Goal: Task Accomplishment & Management: Complete application form

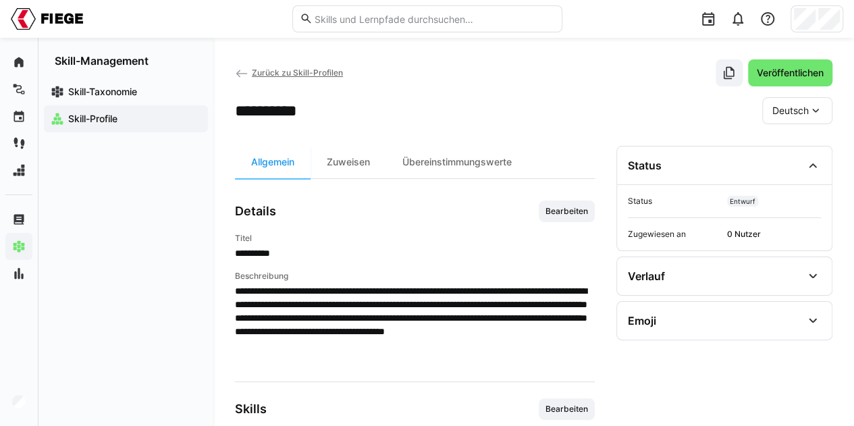
click at [104, 85] on span "Skill-Taxonomie" at bounding box center [133, 92] width 135 height 14
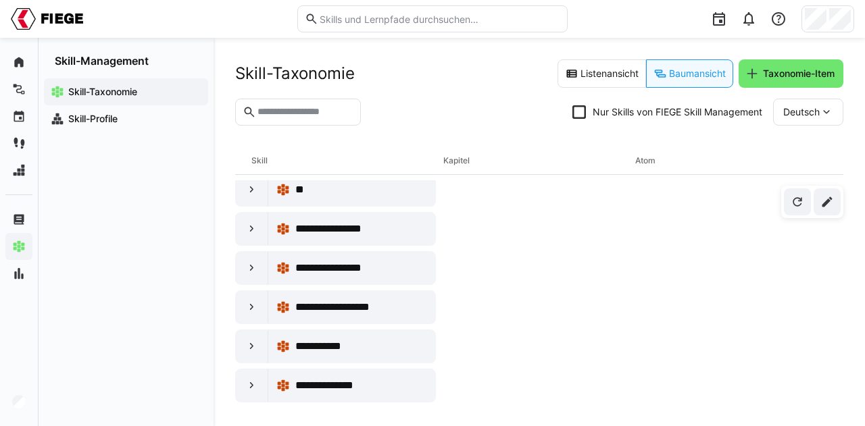
scroll to position [92, 0]
click at [257, 230] on eds-icon at bounding box center [252, 229] width 14 height 14
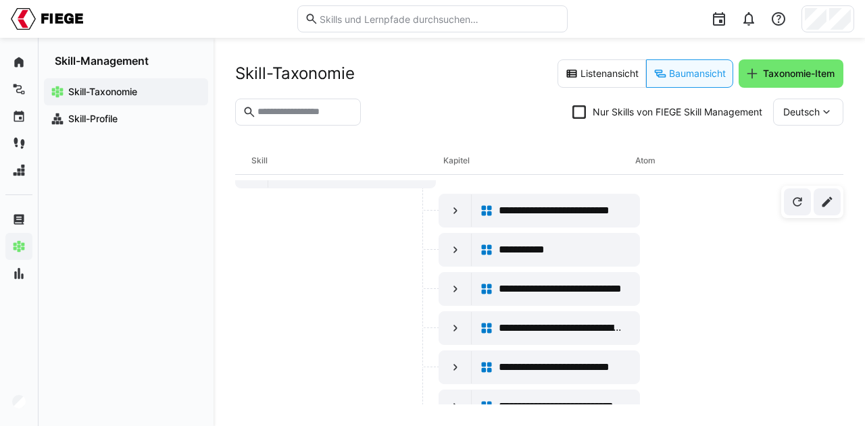
scroll to position [149, 0]
click at [456, 247] on eds-icon at bounding box center [456, 250] width 14 height 14
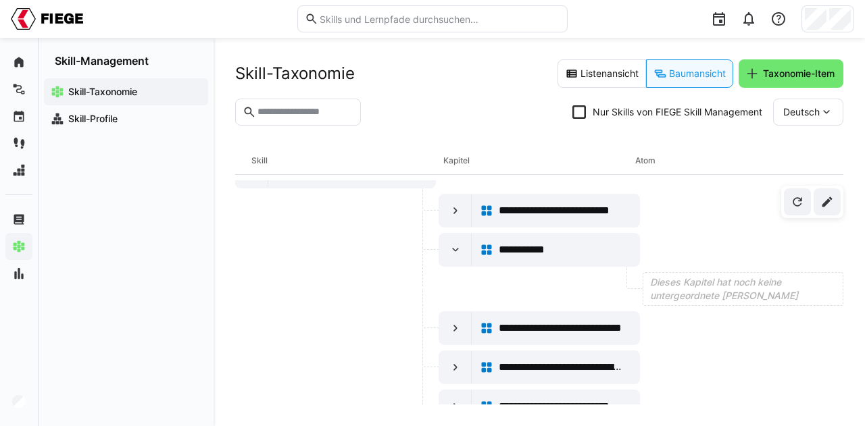
click at [457, 243] on eds-icon at bounding box center [456, 250] width 14 height 14
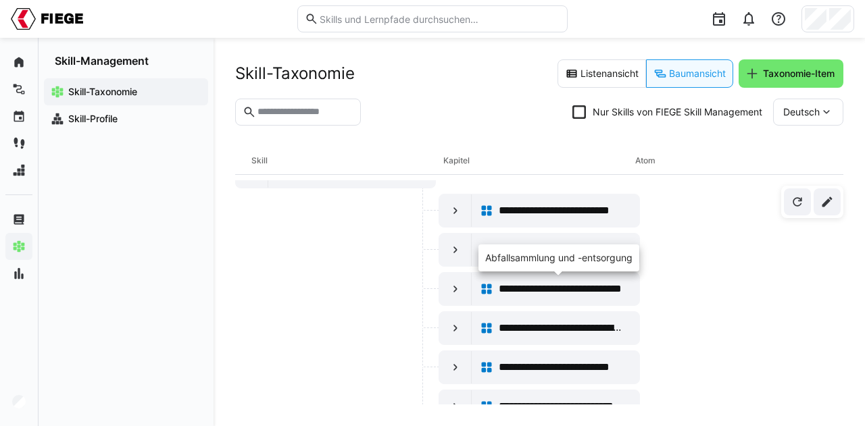
scroll to position [0, 0]
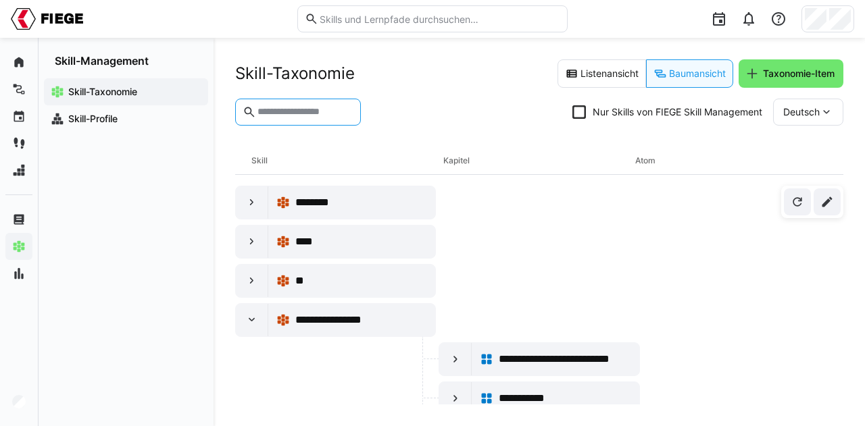
click at [320, 111] on input "text" at bounding box center [304, 112] width 97 height 12
type input "**********"
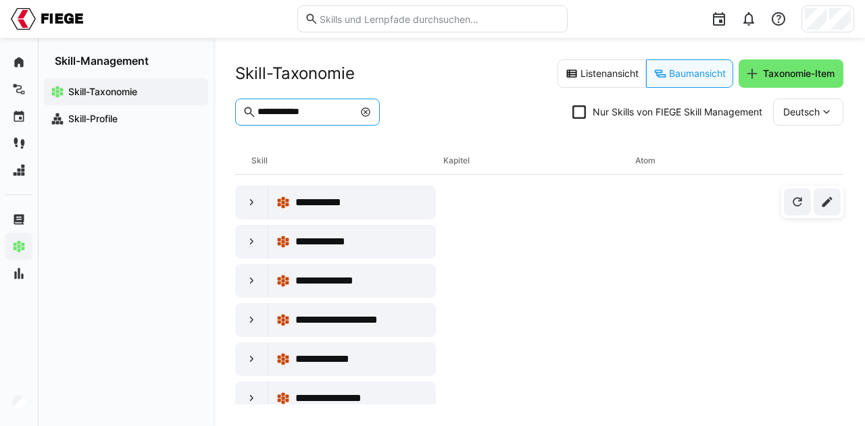
click at [578, 111] on icon at bounding box center [579, 112] width 14 height 14
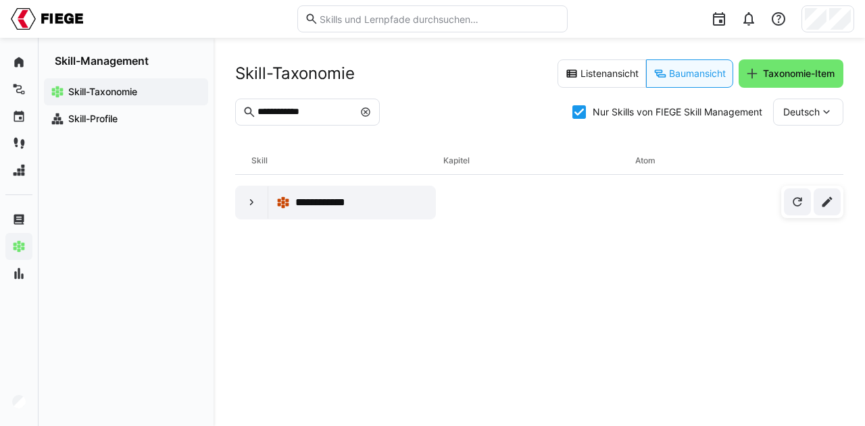
click at [371, 114] on eds-icon at bounding box center [365, 112] width 11 height 11
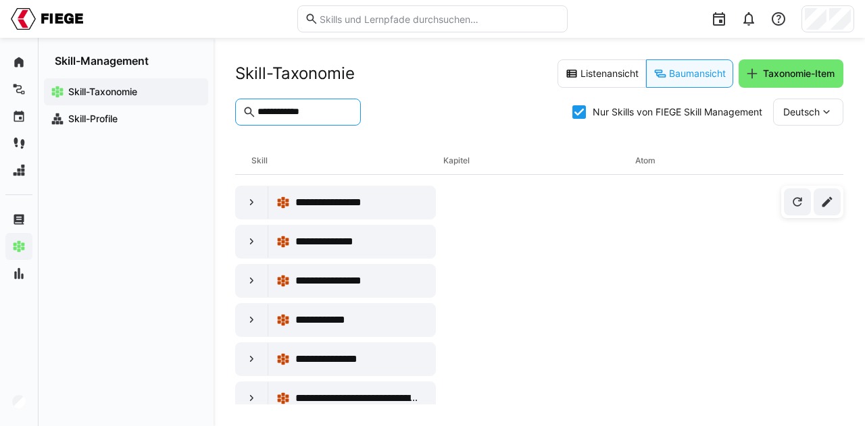
click at [144, 119] on span "Skill-Profile" at bounding box center [133, 119] width 135 height 14
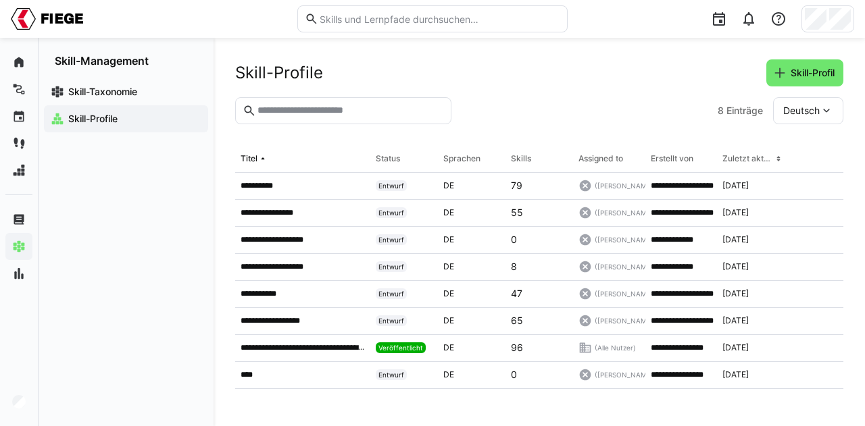
click at [798, 74] on span "Skill-Profil" at bounding box center [812, 73] width 48 height 14
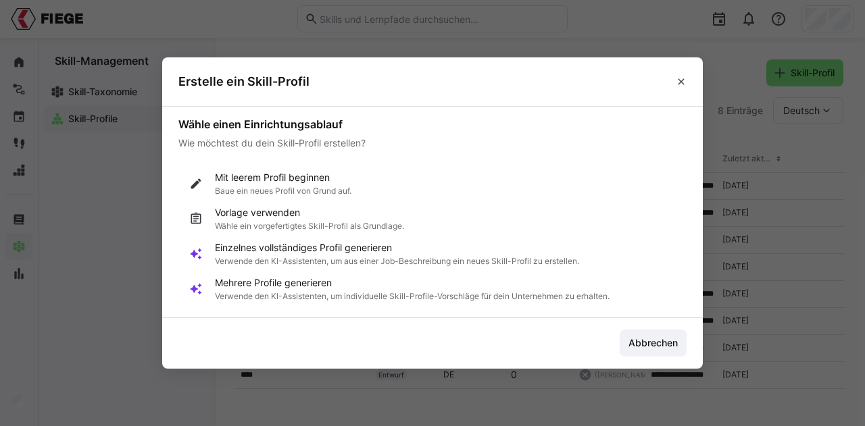
click at [401, 250] on p "Einzelnes vollständiges Profil generieren" at bounding box center [397, 248] width 364 height 14
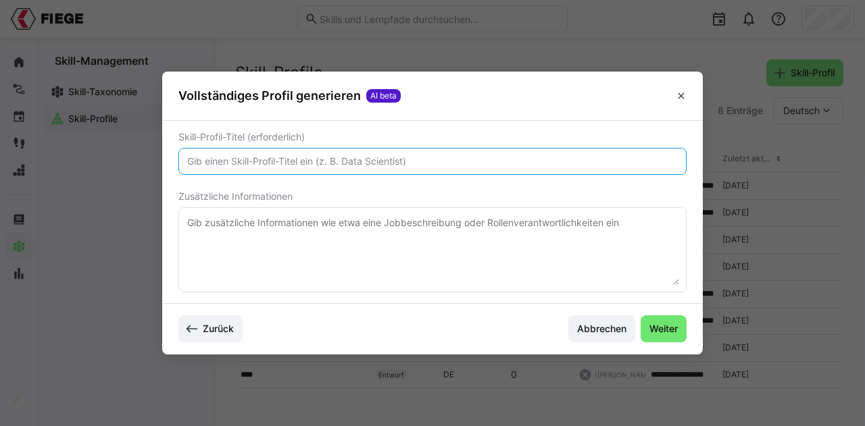
click at [359, 164] on input "text" at bounding box center [432, 161] width 493 height 12
type input "Lagermitarbeiter"
click at [367, 228] on textarea at bounding box center [432, 250] width 493 height 70
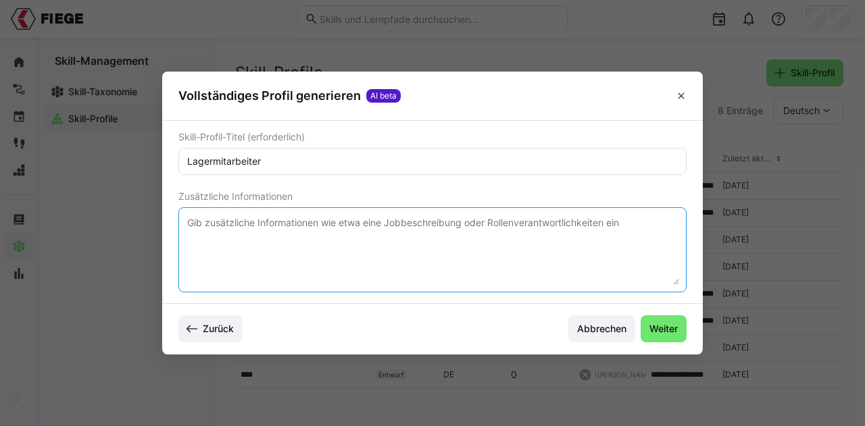
click at [369, 222] on textarea at bounding box center [432, 250] width 493 height 70
paste textarea ""Erfahrung im Lagerbereich oder logistische Grundkenntnisse – Quereinsteiger wi…"
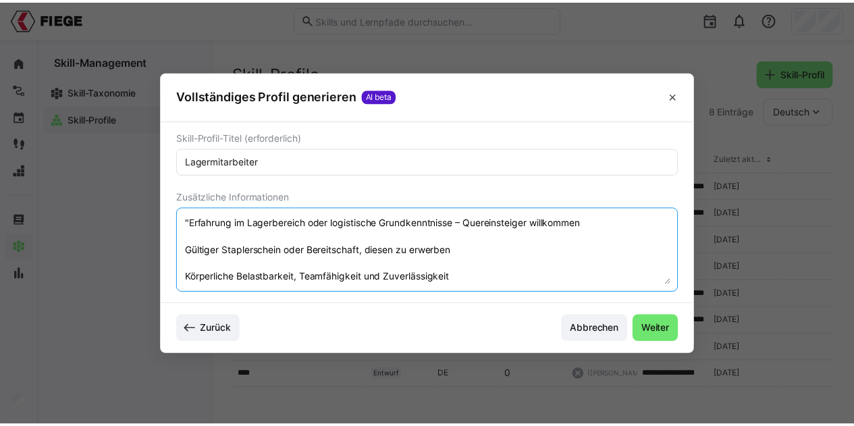
scroll to position [92, 0]
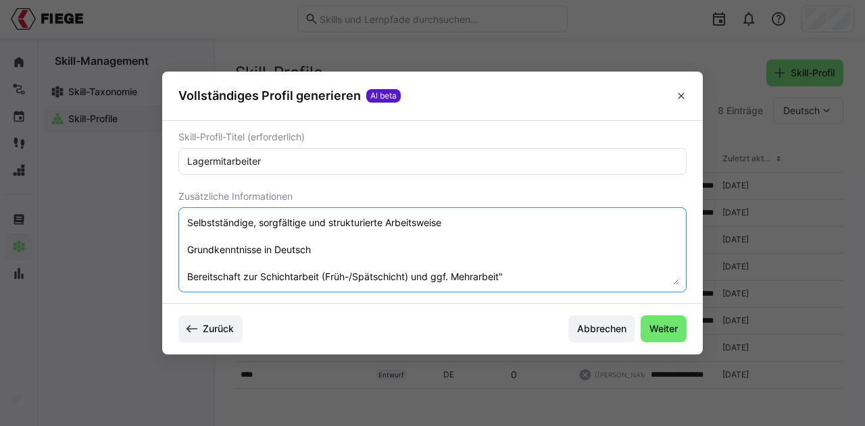
type textarea ""Erfahrung im Lagerbereich oder logistische Grundkenntnisse – Quereinsteiger wi…"
click at [655, 325] on span "Weiter" at bounding box center [663, 329] width 32 height 14
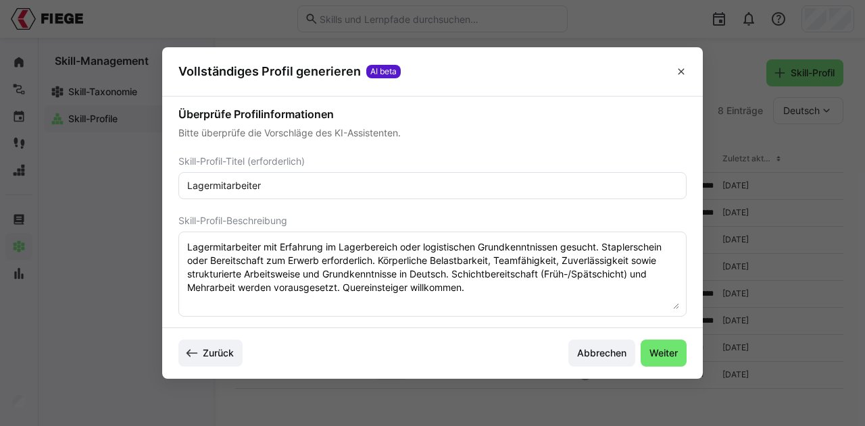
click at [673, 355] on span "Weiter" at bounding box center [663, 354] width 32 height 14
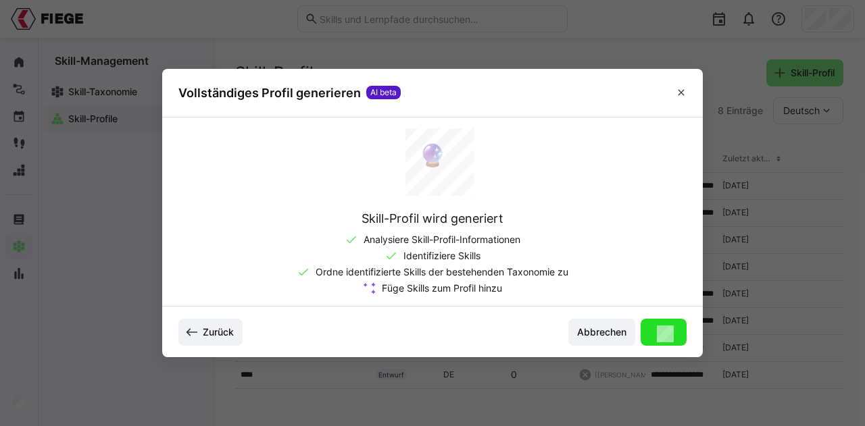
click at [684, 98] on eds-icon at bounding box center [680, 92] width 11 height 11
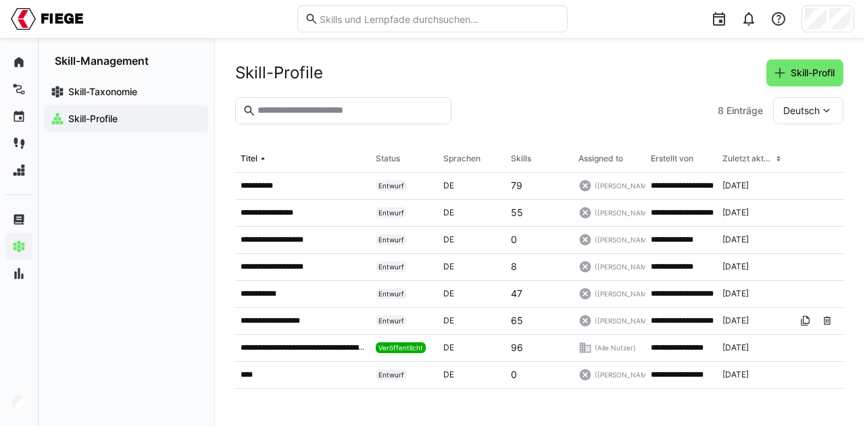
click at [293, 318] on p "**********" at bounding box center [278, 320] width 76 height 11
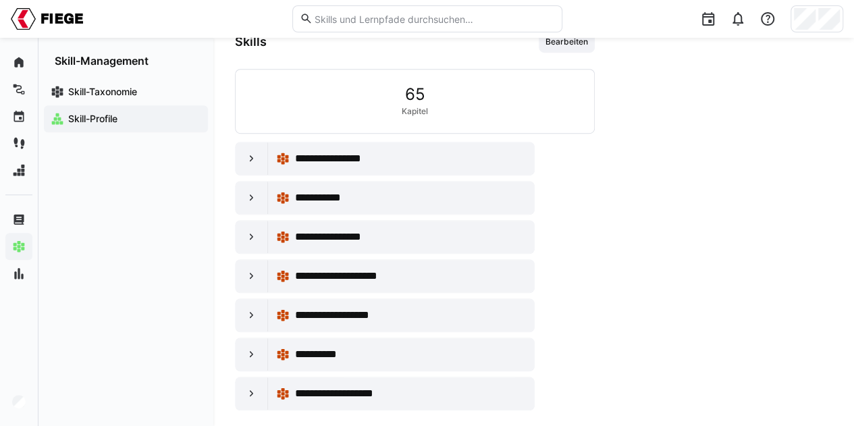
scroll to position [367, 0]
click at [247, 157] on eds-icon at bounding box center [252, 159] width 14 height 14
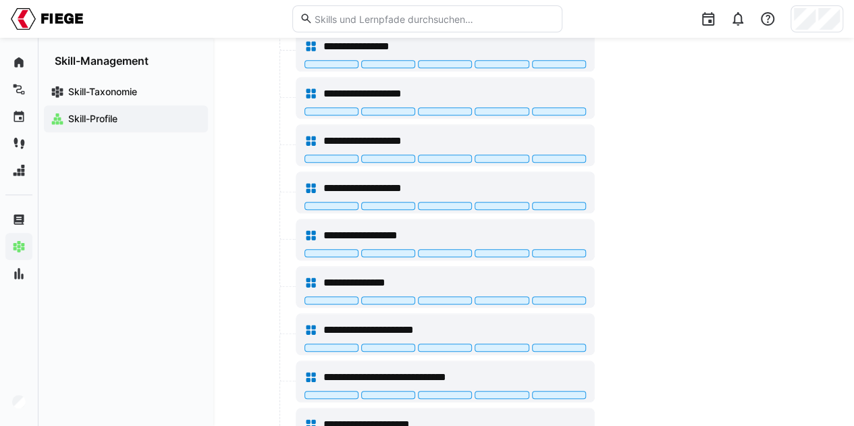
scroll to position [521, 0]
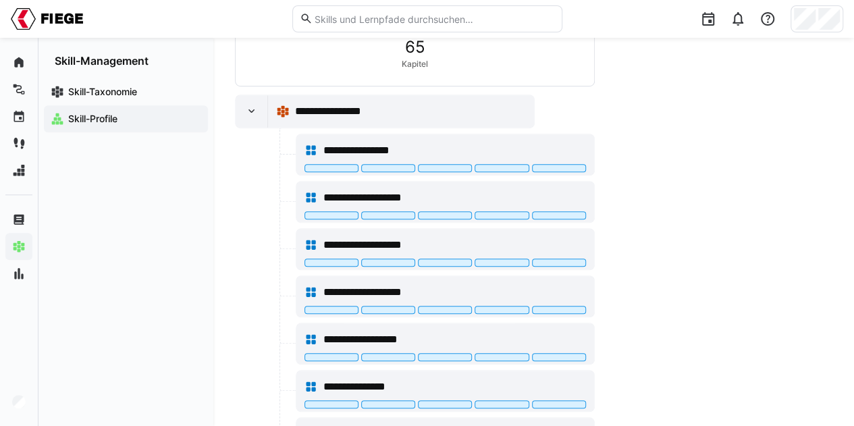
click at [251, 111] on eds-icon at bounding box center [252, 112] width 14 height 14
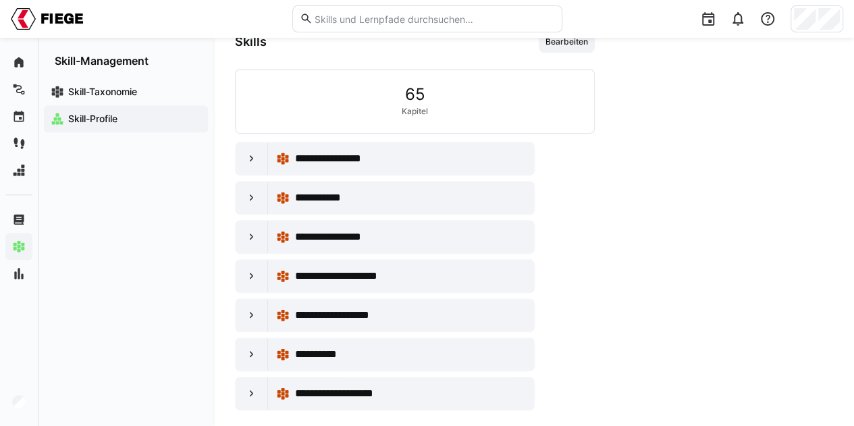
click at [251, 230] on eds-icon at bounding box center [252, 237] width 14 height 14
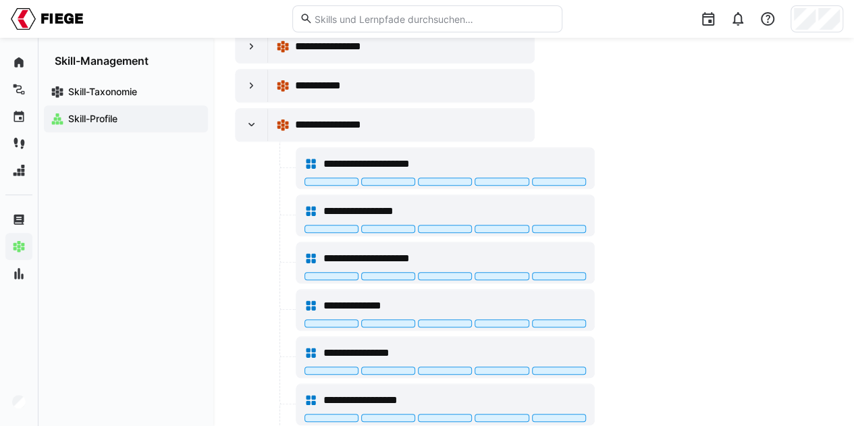
scroll to position [474, 0]
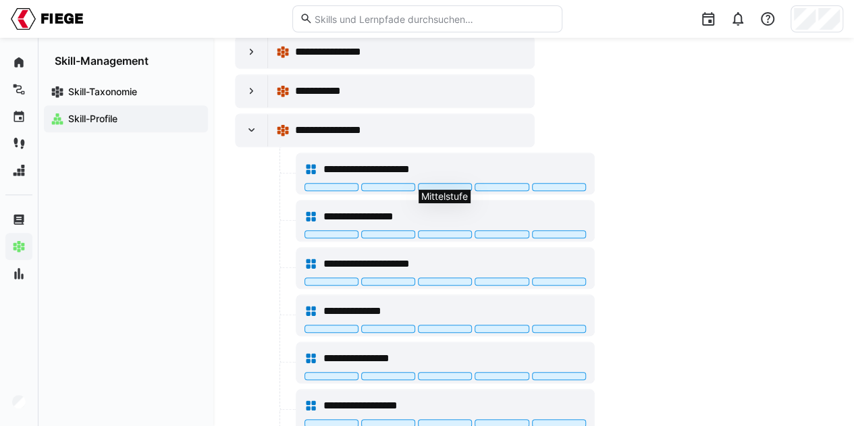
click at [444, 183] on div at bounding box center [445, 187] width 54 height 8
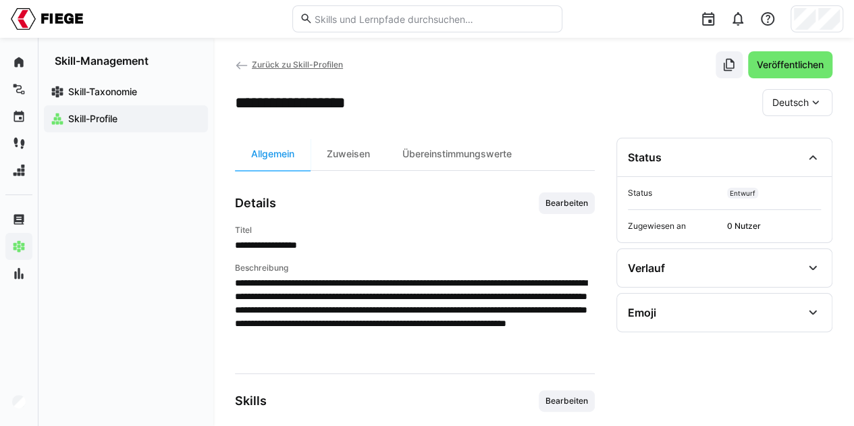
scroll to position [0, 0]
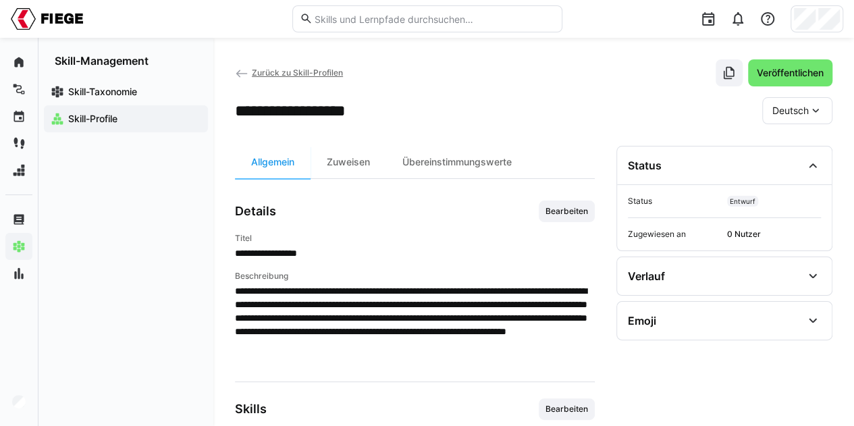
click at [577, 211] on span "Bearbeiten" at bounding box center [566, 211] width 45 height 11
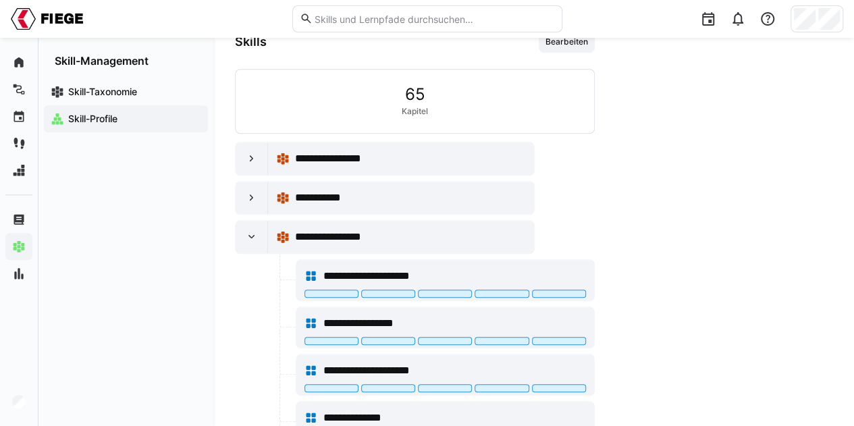
scroll to position [466, 0]
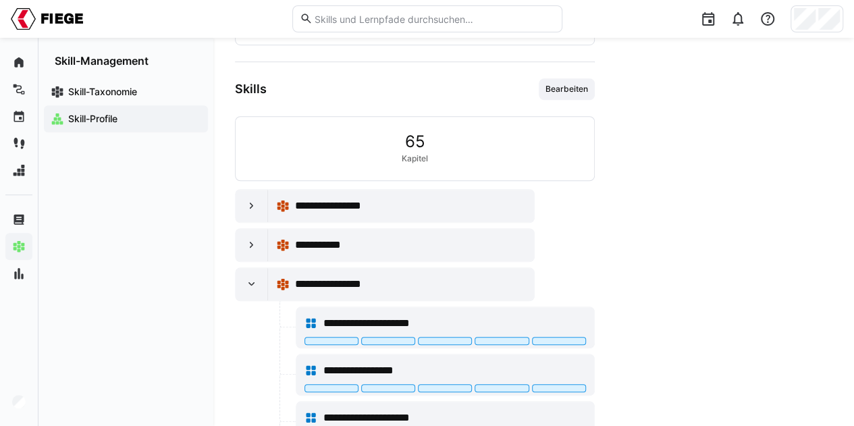
click at [567, 88] on span "Bearbeiten" at bounding box center [566, 89] width 45 height 11
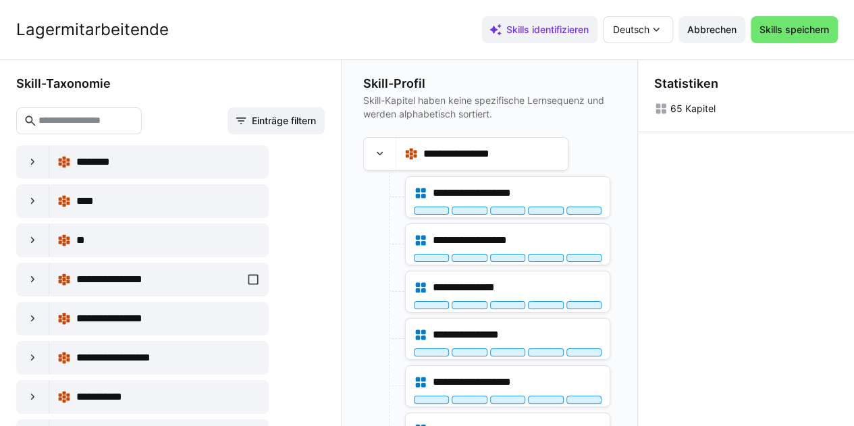
click at [253, 278] on div "**********" at bounding box center [158, 279] width 203 height 27
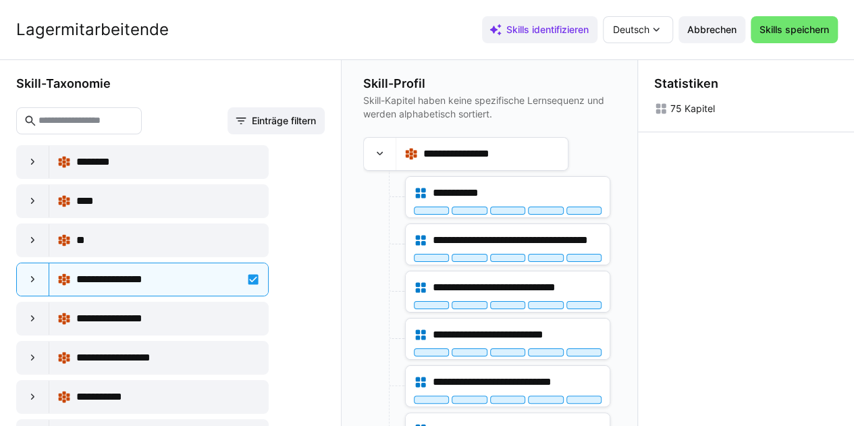
click at [42, 279] on div at bounding box center [33, 279] width 32 height 32
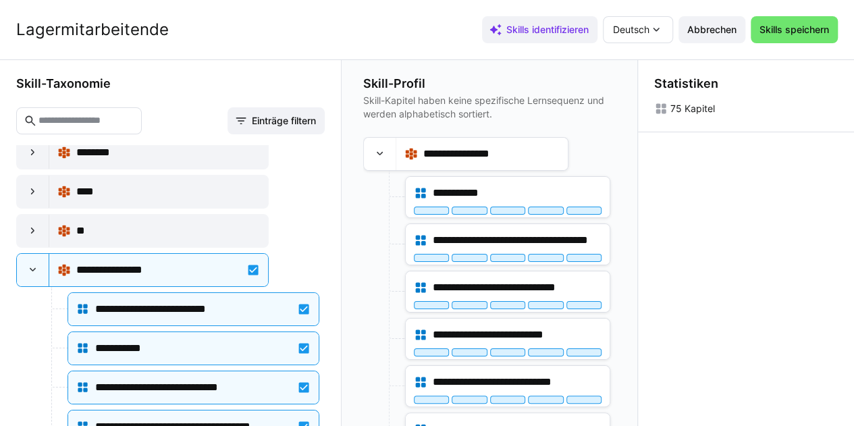
scroll to position [0, 0]
